Goal: Task Accomplishment & Management: Manage account settings

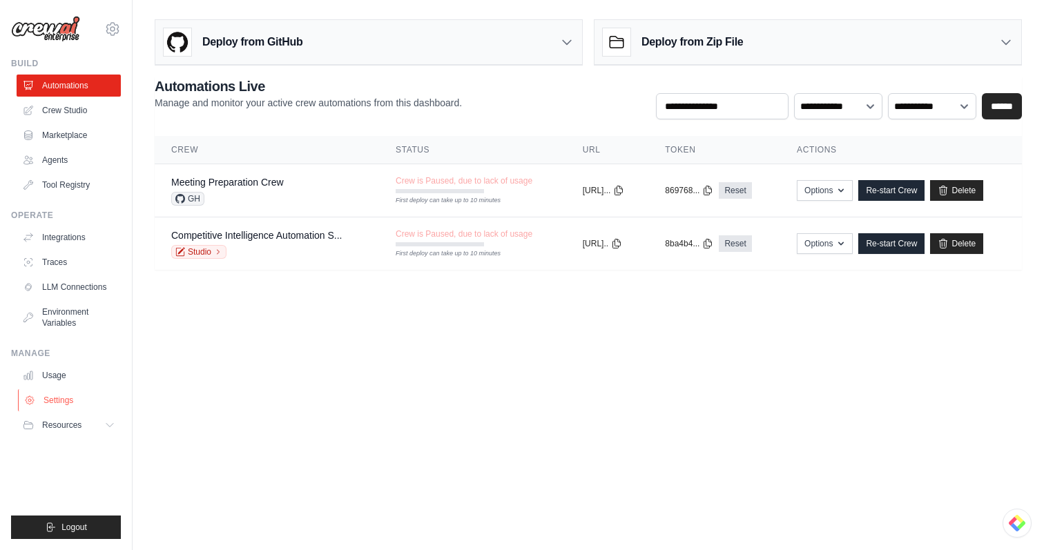
click at [62, 398] on link "Settings" at bounding box center [70, 400] width 104 height 22
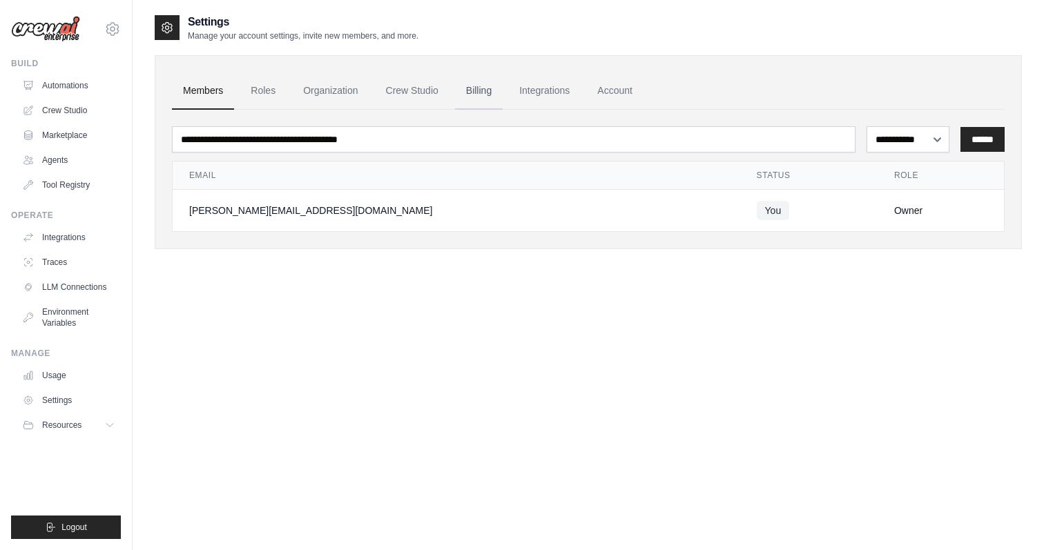
click at [475, 89] on link "Billing" at bounding box center [479, 90] width 48 height 37
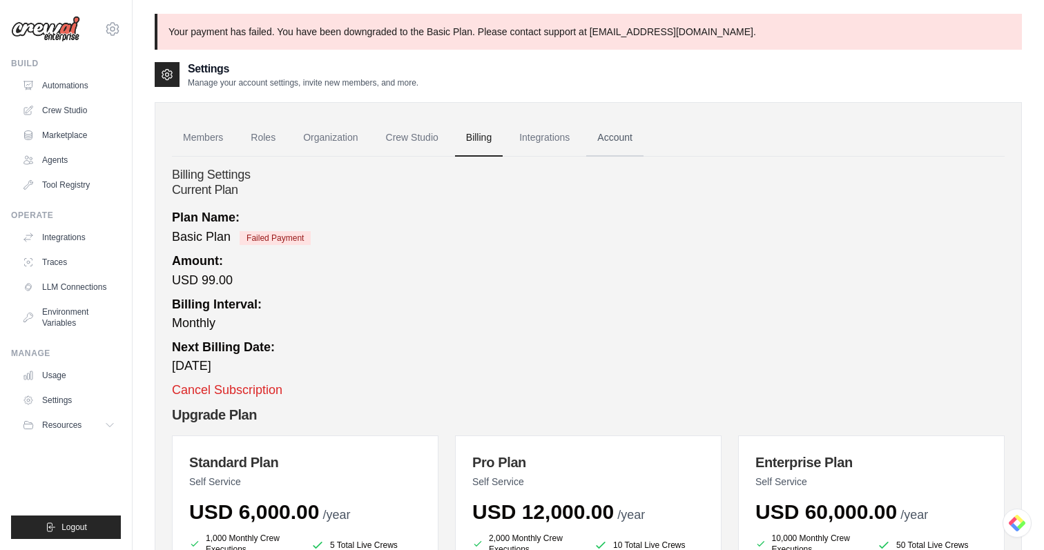
click at [643, 135] on link "Account" at bounding box center [614, 137] width 57 height 37
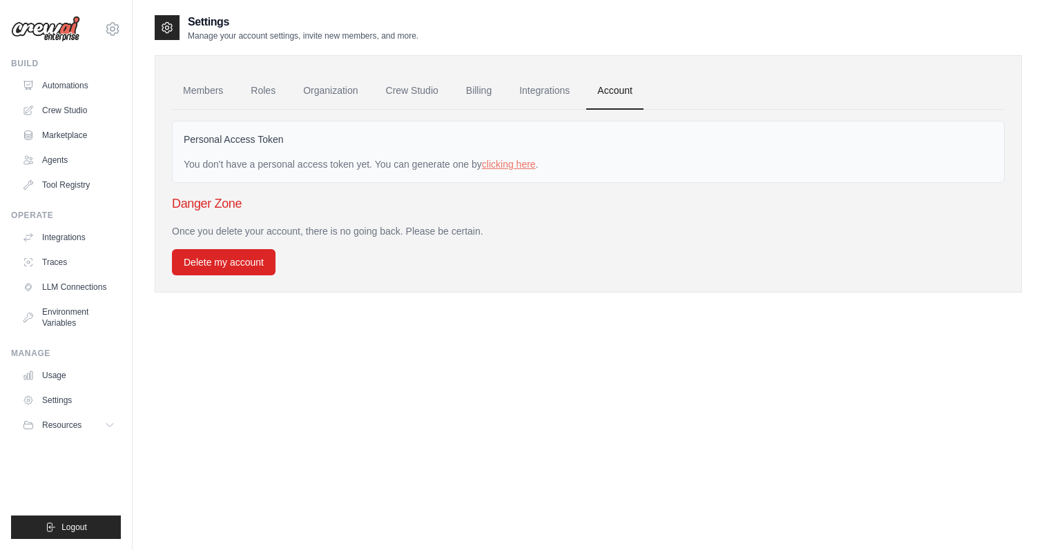
click at [604, 133] on div "Personal Access Token" at bounding box center [588, 142] width 809 height 19
click at [543, 101] on link "Integrations" at bounding box center [544, 90] width 72 height 37
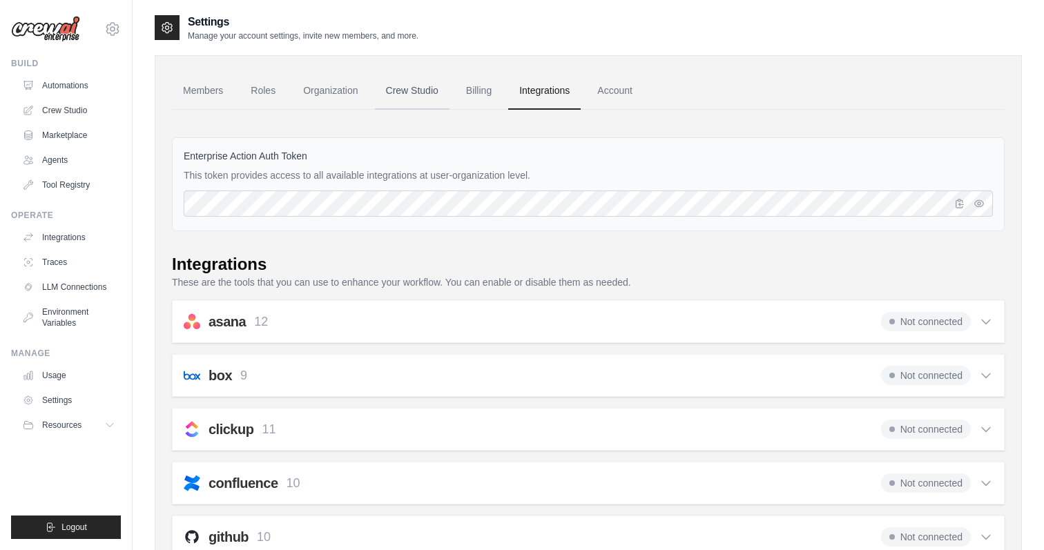
click at [430, 93] on link "Crew Studio" at bounding box center [412, 90] width 75 height 37
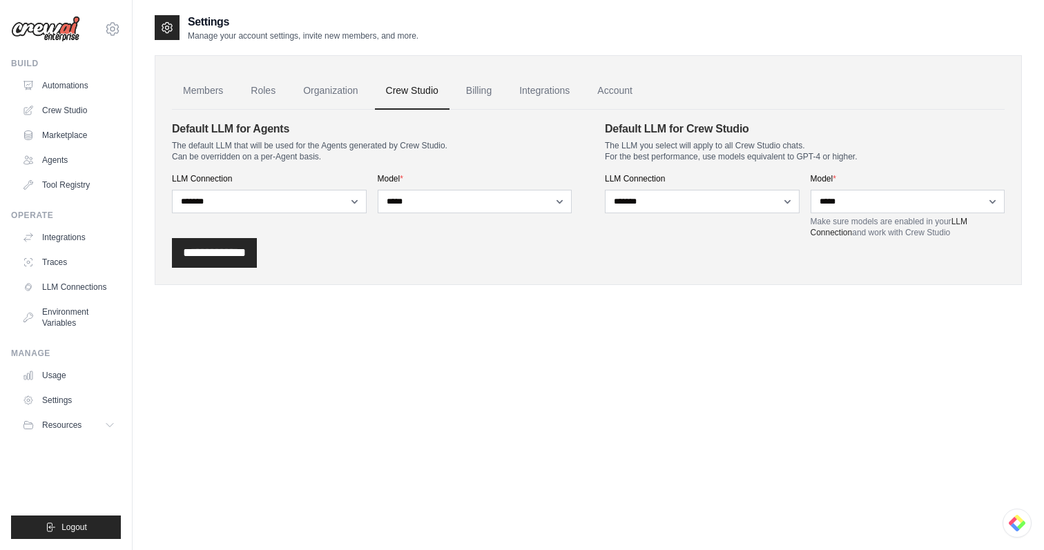
click at [472, 91] on link "Billing" at bounding box center [479, 90] width 48 height 37
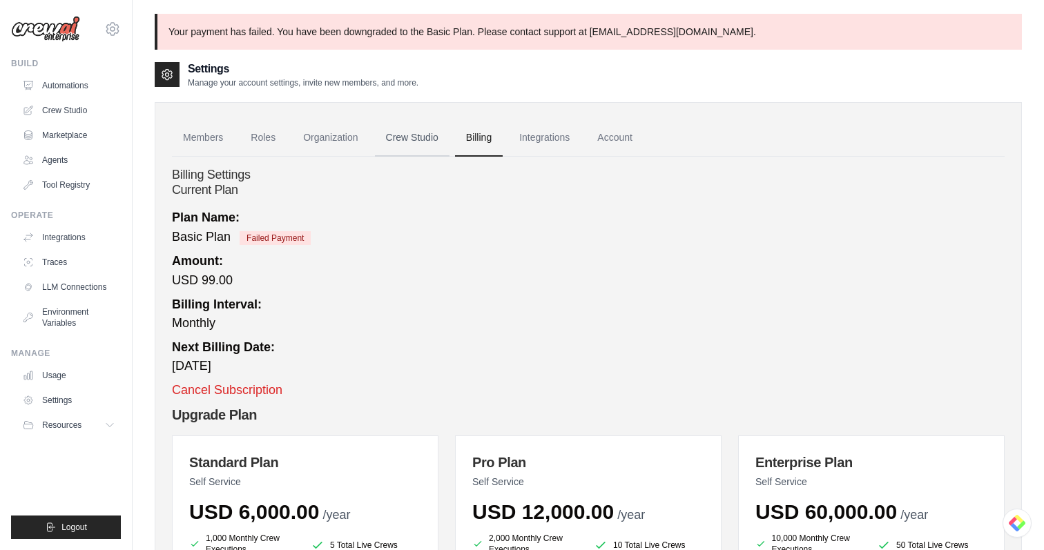
click at [400, 135] on link "Crew Studio" at bounding box center [412, 137] width 75 height 37
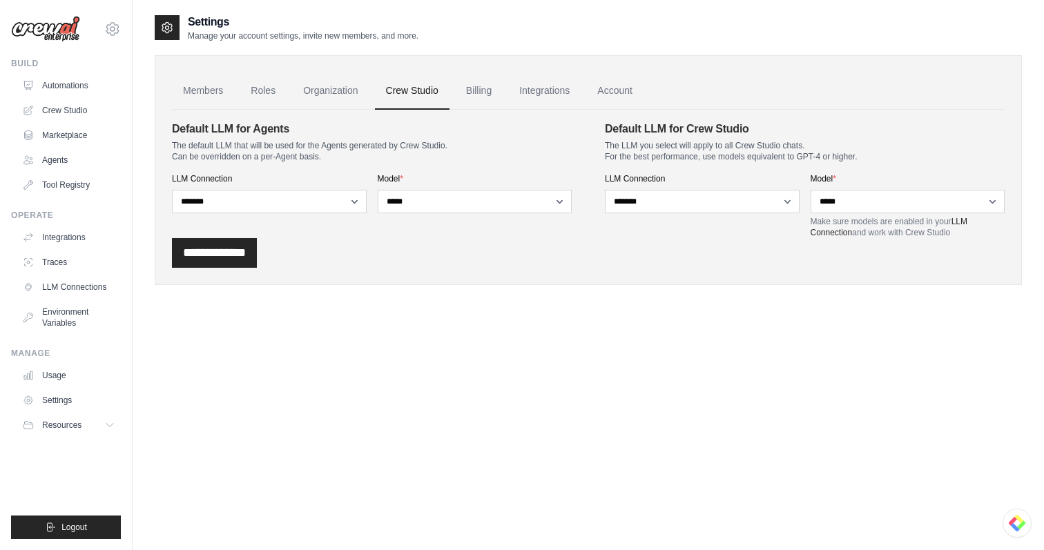
click at [454, 79] on ul "Members Roles Organization Crew Studio Billing Integrations Account" at bounding box center [588, 90] width 833 height 37
click at [480, 95] on link "Billing" at bounding box center [479, 90] width 48 height 37
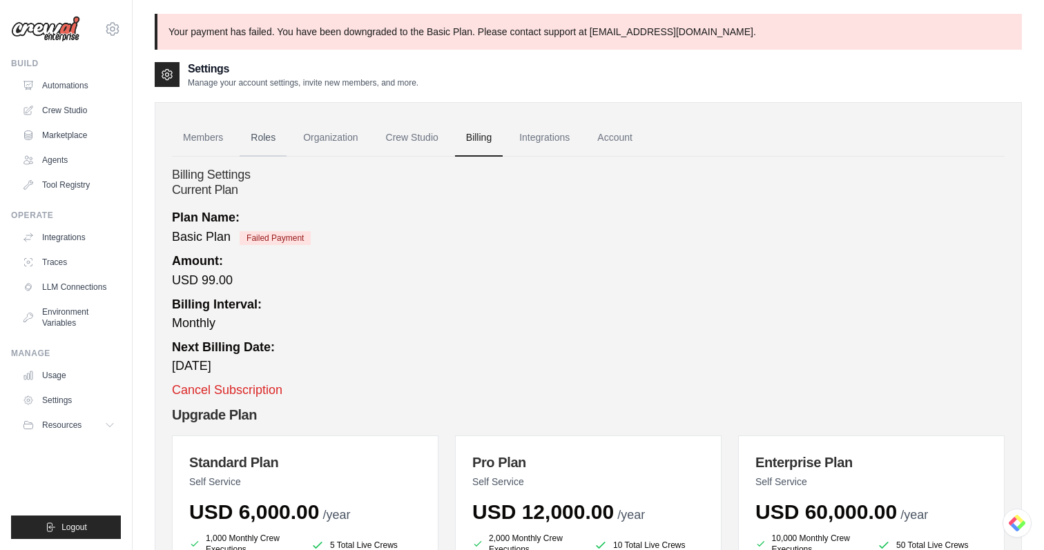
click at [271, 145] on link "Roles" at bounding box center [263, 137] width 47 height 37
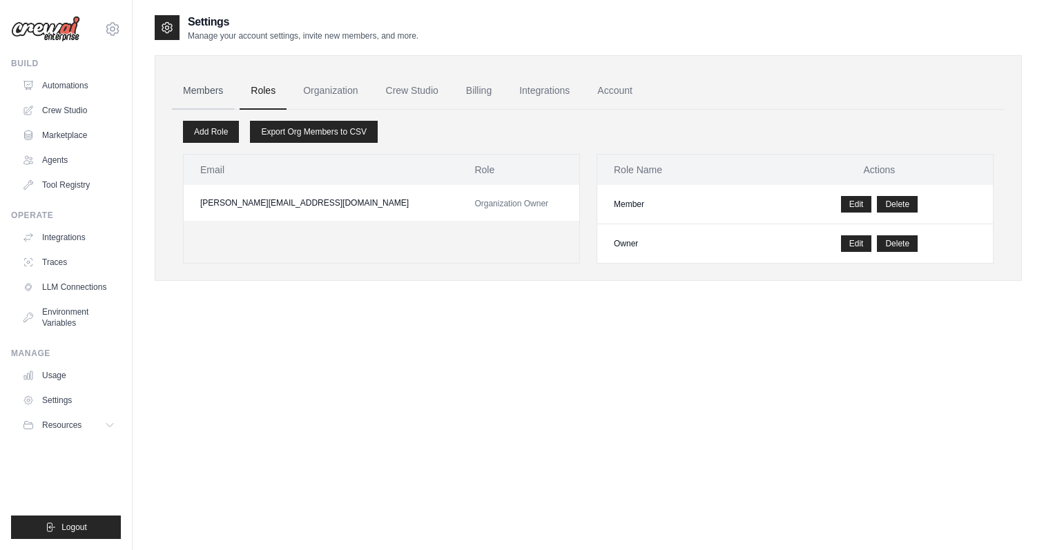
click at [224, 108] on link "Members" at bounding box center [203, 90] width 62 height 37
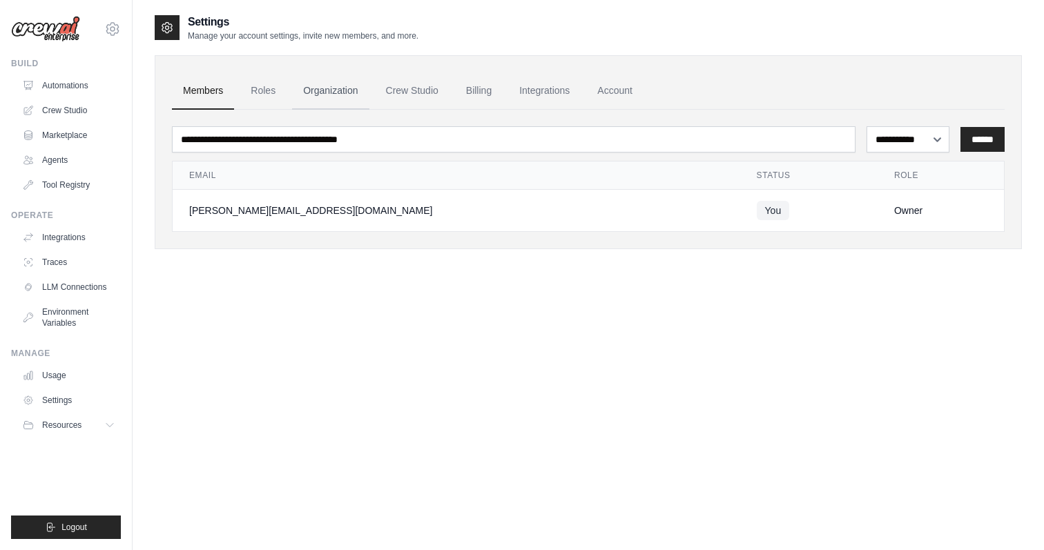
click at [362, 97] on link "Organization" at bounding box center [330, 90] width 77 height 37
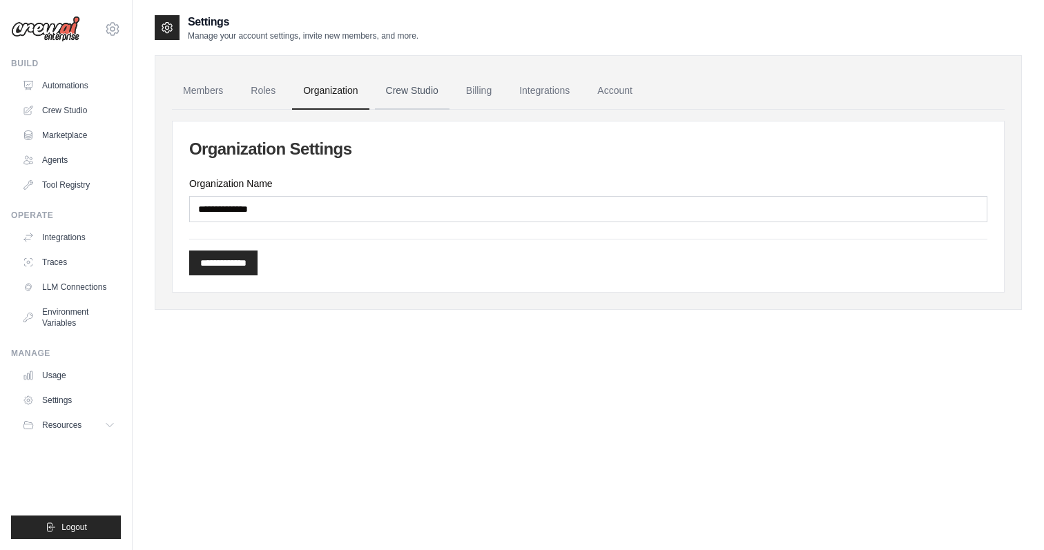
click at [382, 95] on link "Crew Studio" at bounding box center [412, 90] width 75 height 37
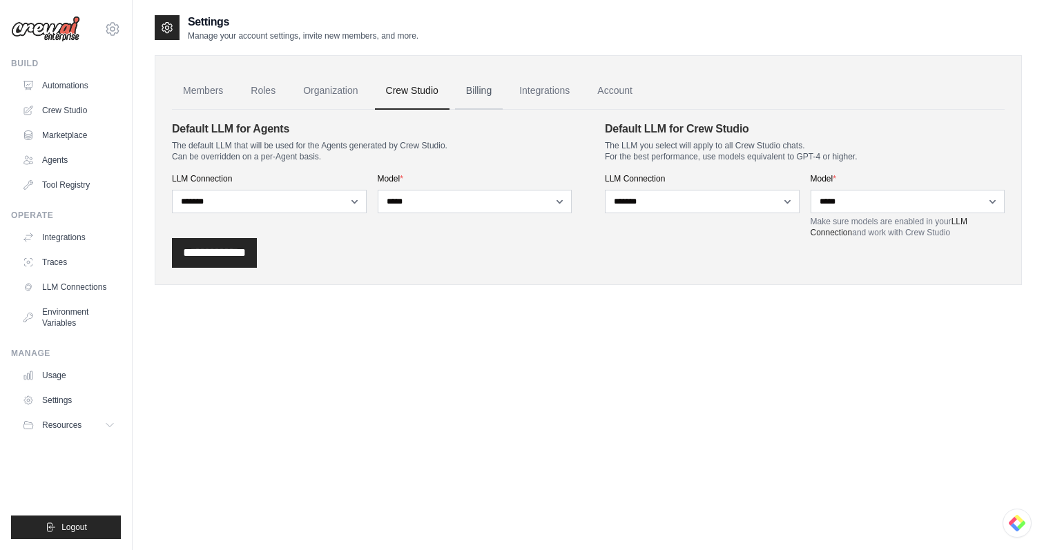
click at [481, 96] on link "Billing" at bounding box center [479, 90] width 48 height 37
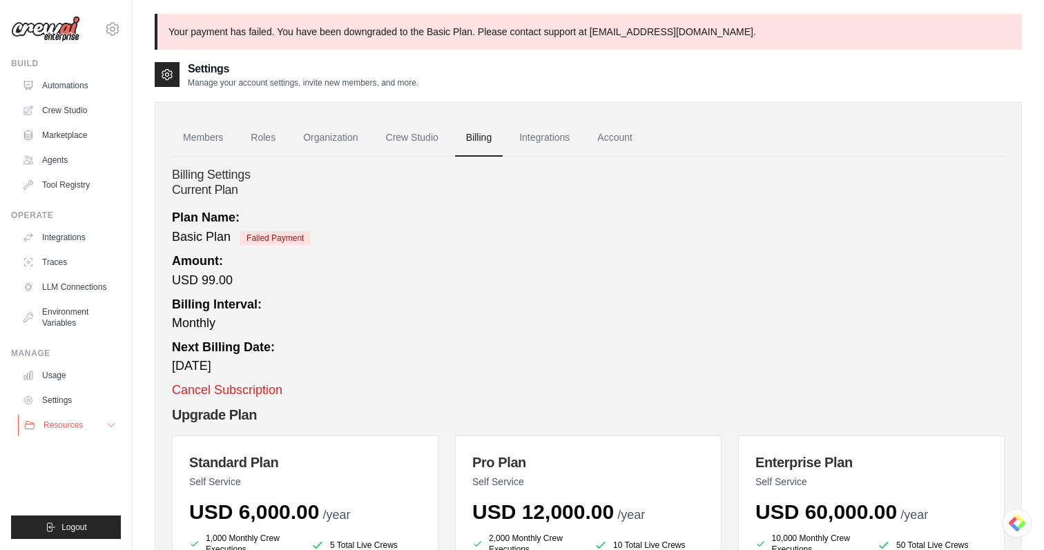
click at [61, 432] on button "Resources" at bounding box center [70, 425] width 104 height 22
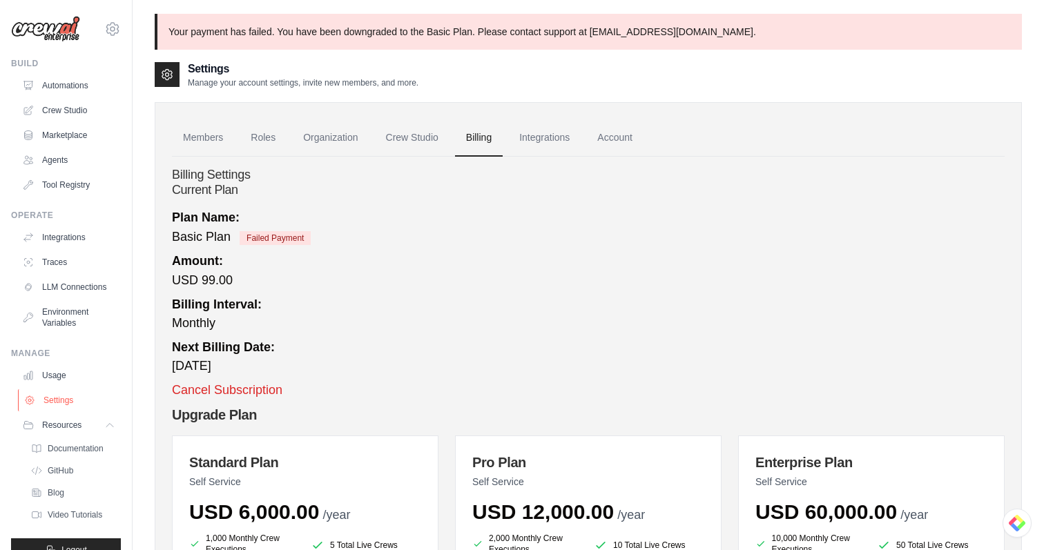
click at [54, 392] on link "Settings" at bounding box center [70, 400] width 104 height 22
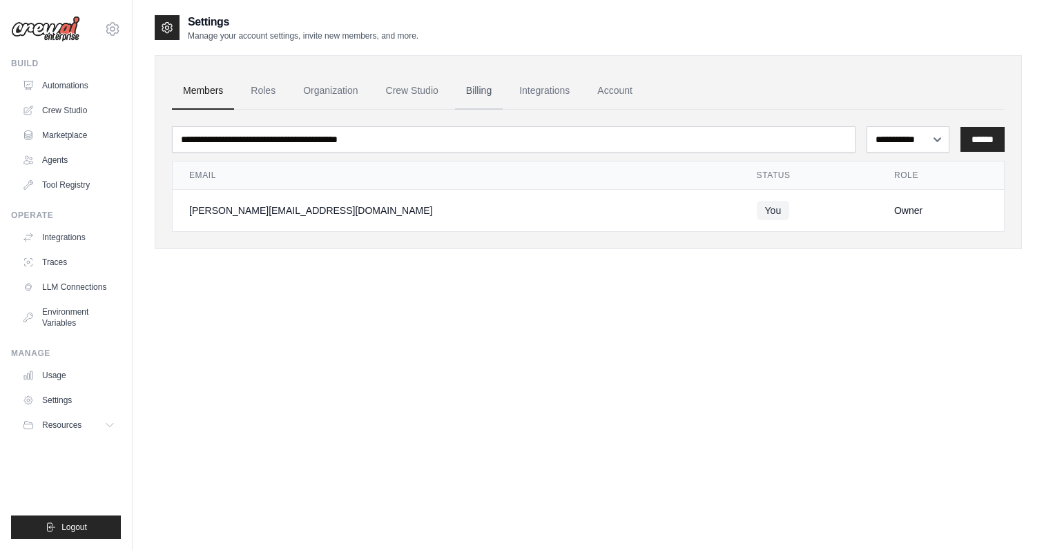
click at [473, 91] on link "Billing" at bounding box center [479, 90] width 48 height 37
